Goal: Information Seeking & Learning: Learn about a topic

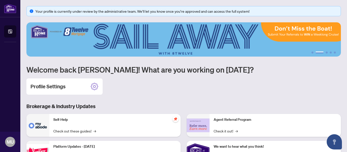
scroll to position [79, 0]
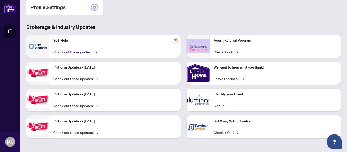
click at [87, 52] on link "Check out these guides! →" at bounding box center [74, 52] width 43 height 6
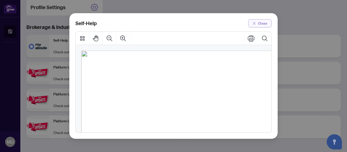
click at [266, 25] on span "Close" at bounding box center [262, 23] width 9 height 8
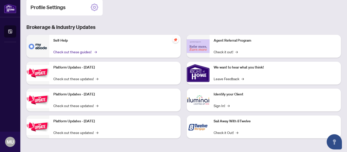
click at [66, 53] on link "Check out these guides! →" at bounding box center [74, 52] width 43 height 6
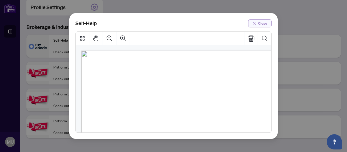
click at [258, 22] on span "Close" at bounding box center [262, 23] width 9 height 8
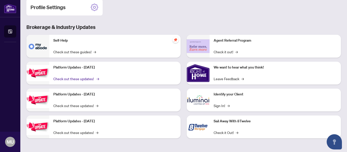
click at [81, 78] on link "Check out these updates! →" at bounding box center [75, 79] width 45 height 6
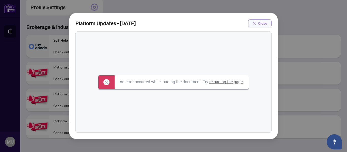
click at [262, 24] on span "Close" at bounding box center [262, 23] width 9 height 8
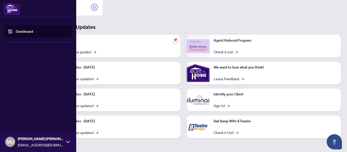
click at [14, 8] on img at bounding box center [12, 9] width 16 height 12
click at [25, 33] on link "Dashboard" at bounding box center [24, 31] width 17 height 5
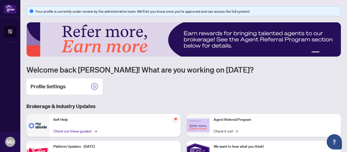
click at [68, 131] on link "Check out these guides! →" at bounding box center [74, 131] width 43 height 6
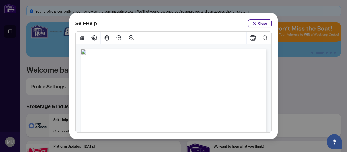
click at [172, 90] on span "PDF" at bounding box center [170, 89] width 7 height 5
